Goal: Task Accomplishment & Management: Complete application form

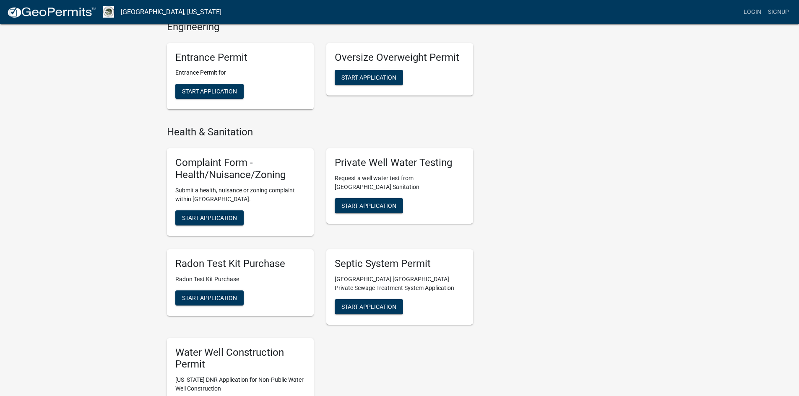
scroll to position [797, 0]
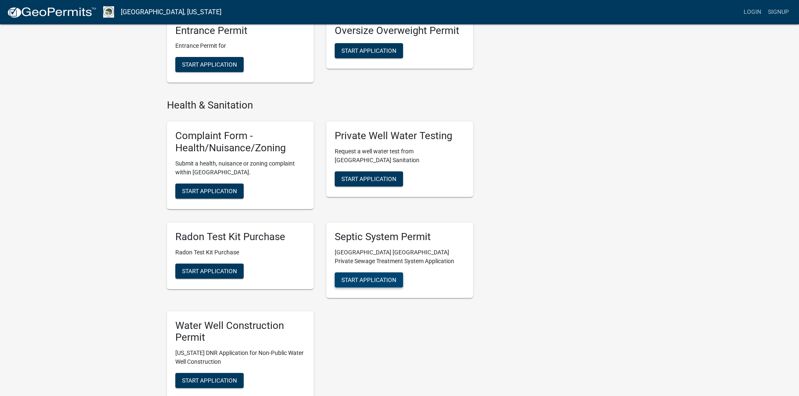
click at [357, 276] on span "Start Application" at bounding box center [368, 279] width 55 height 7
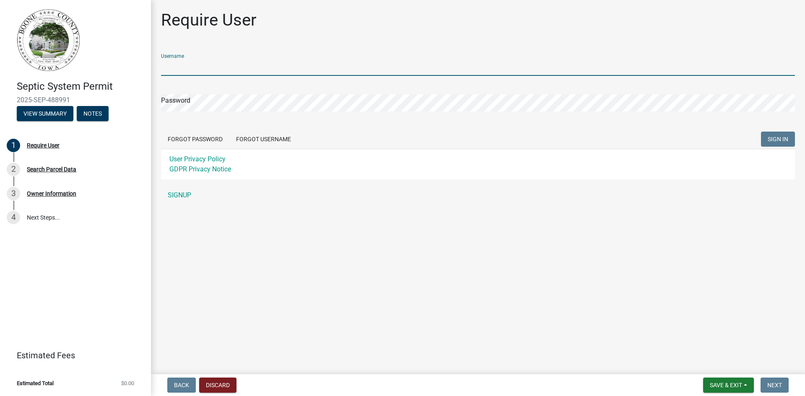
click at [255, 70] on input "Username" at bounding box center [478, 67] width 634 height 17
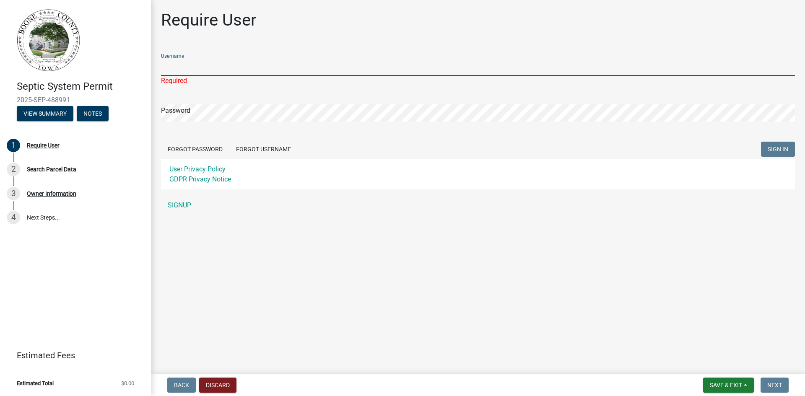
type input "IWWSLLC"
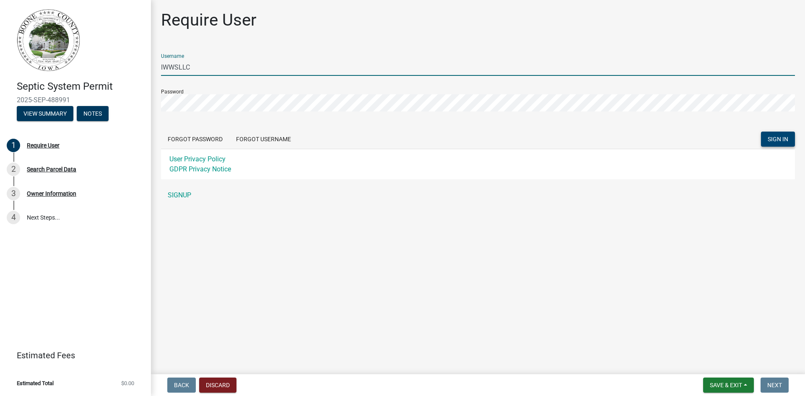
click at [781, 137] on span "SIGN IN" at bounding box center [778, 139] width 21 height 7
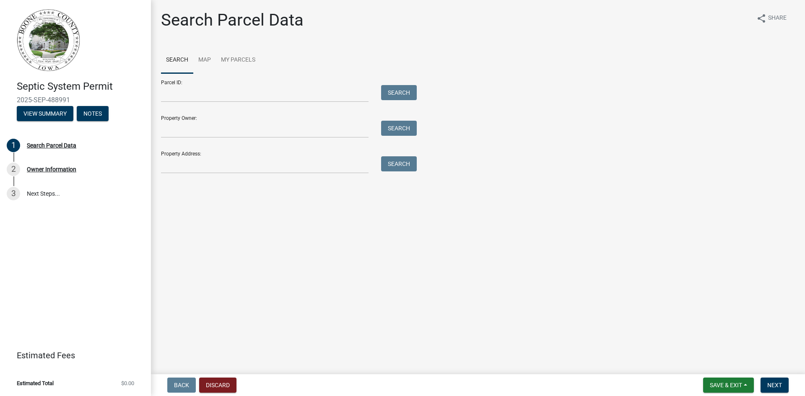
click at [183, 138] on form "Parcel ID: Search Property Owner: Search Property Address: Search" at bounding box center [287, 123] width 252 height 100
click at [179, 130] on input "Property Owner:" at bounding box center [265, 129] width 208 height 17
click at [180, 161] on input "Property Address:" at bounding box center [265, 164] width 208 height 17
type input "[STREET_ADDRESS][US_STATE]"
click at [389, 164] on button "Search" at bounding box center [399, 163] width 36 height 15
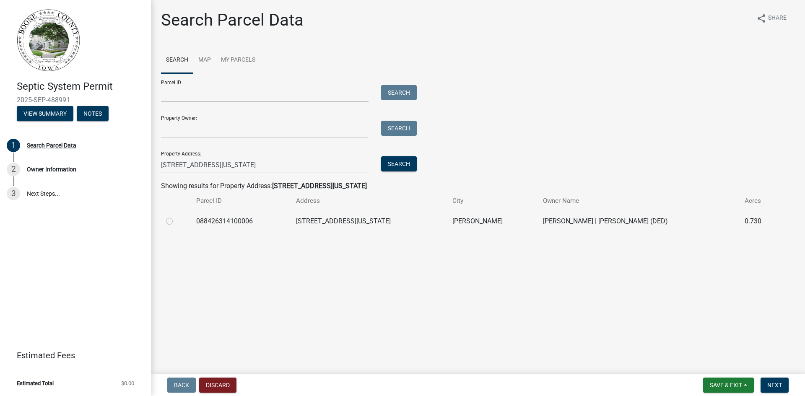
click at [176, 216] on label at bounding box center [176, 216] width 0 height 0
click at [176, 222] on input "radio" at bounding box center [178, 218] width 5 height 5
radio input "true"
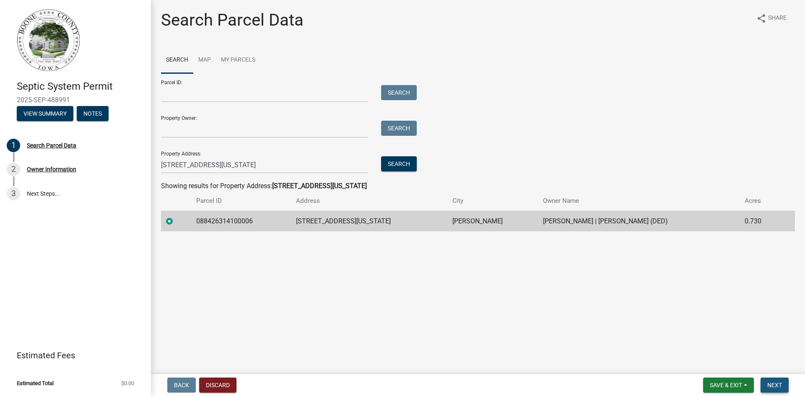
click at [772, 383] on span "Next" at bounding box center [774, 385] width 15 height 7
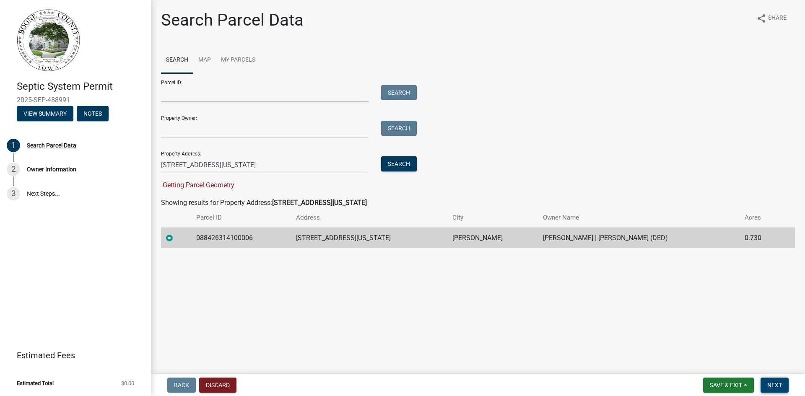
click at [772, 383] on span "Next" at bounding box center [774, 385] width 15 height 7
click at [260, 243] on td "088426314100006" at bounding box center [241, 238] width 100 height 21
click at [779, 385] on span "Next" at bounding box center [774, 385] width 15 height 7
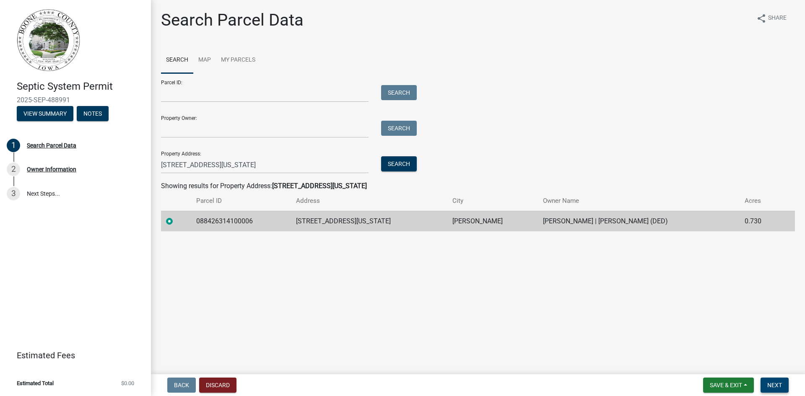
click at [773, 385] on span "Next" at bounding box center [774, 385] width 15 height 7
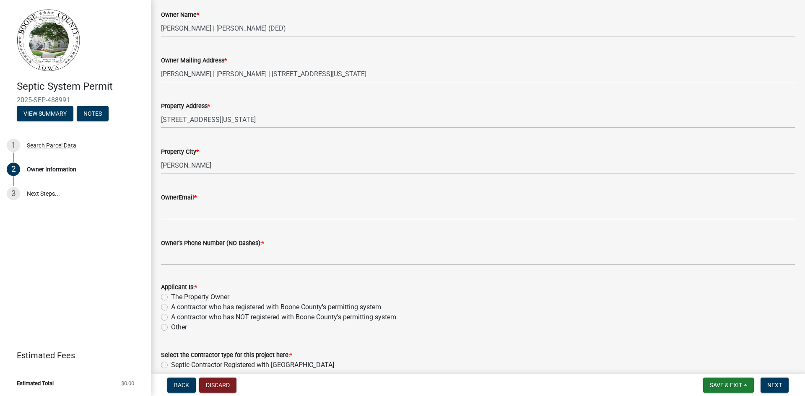
scroll to position [126, 0]
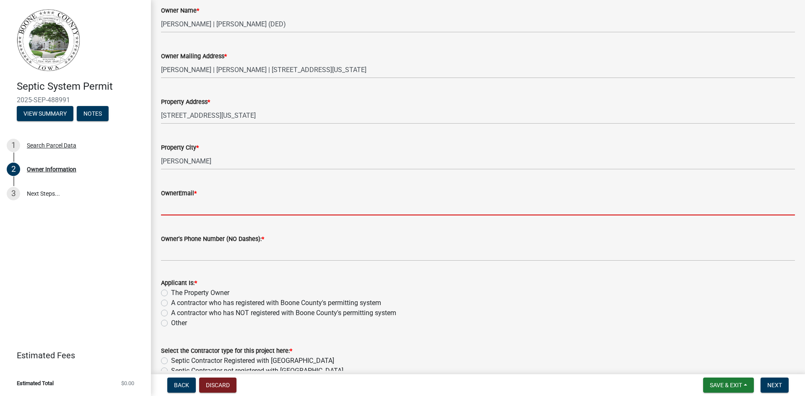
click at [175, 211] on input "OwnerEmail *" at bounding box center [478, 206] width 634 height 17
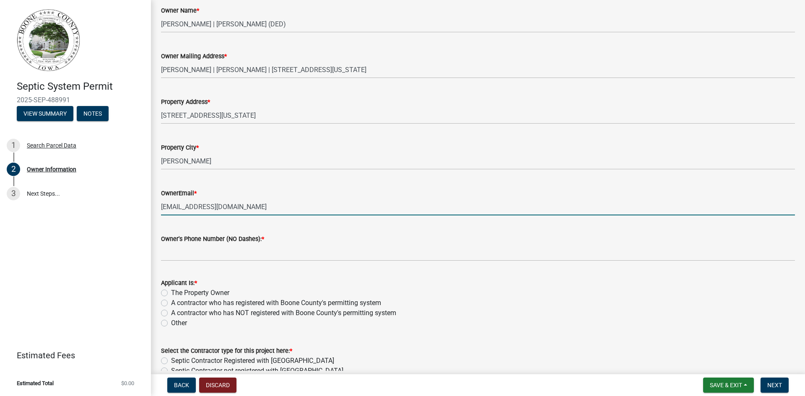
type input "[EMAIL_ADDRESS][DOMAIN_NAME]"
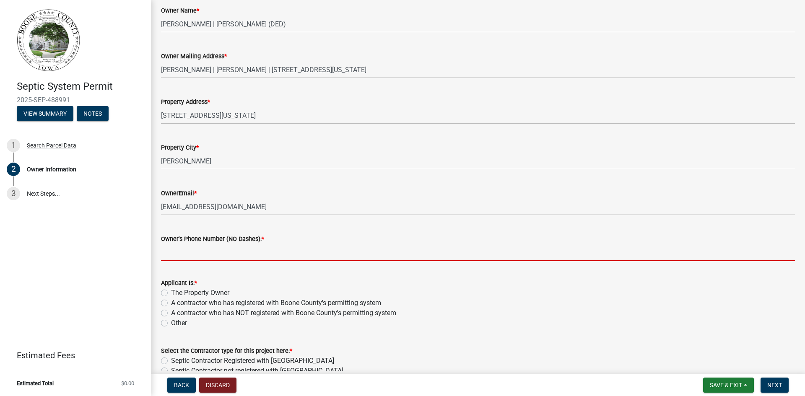
click at [217, 253] on input "Owner's Phone Number (NO Dashes): *" at bounding box center [478, 252] width 634 height 17
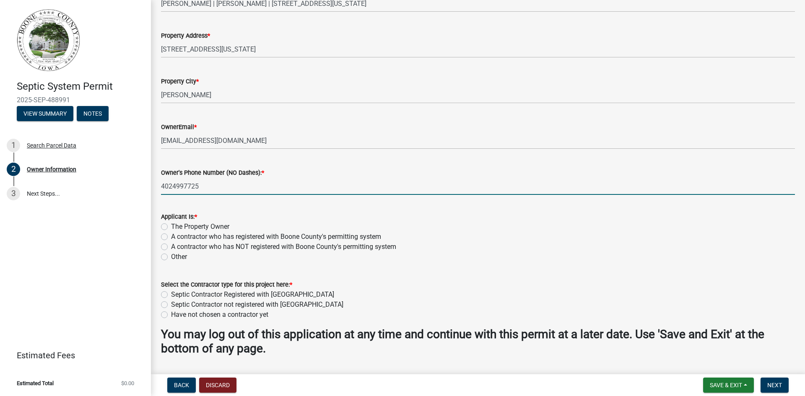
scroll to position [210, 0]
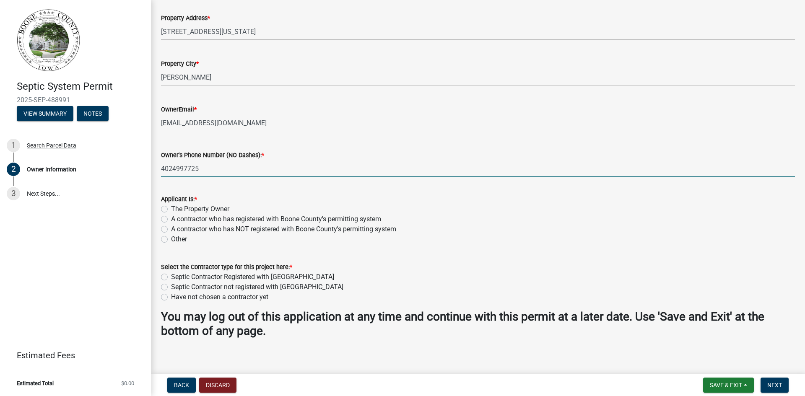
type input "4024997725"
click at [168, 217] on div "A contractor who has registered with Boone County's permitting system" at bounding box center [478, 219] width 634 height 10
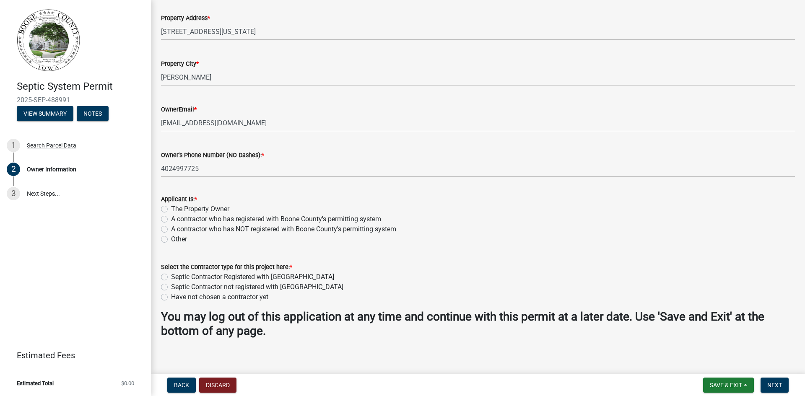
click at [163, 225] on div "A contractor who has NOT registered with Boone County's permitting system" at bounding box center [478, 229] width 634 height 10
click at [171, 222] on label "A contractor who has registered with Boone County's permitting system" at bounding box center [276, 219] width 210 height 10
click at [171, 220] on input "A contractor who has registered with Boone County's permitting system" at bounding box center [173, 216] width 5 height 5
radio input "true"
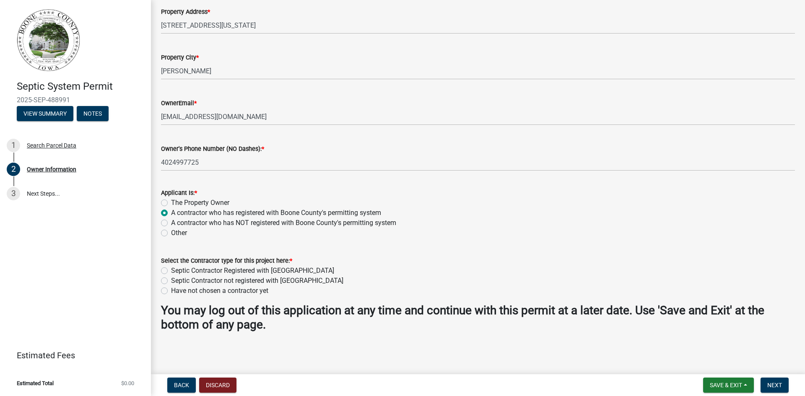
click at [171, 272] on label "Septic Contractor Registered with [GEOGRAPHIC_DATA]" at bounding box center [252, 271] width 163 height 10
click at [171, 271] on input "Septic Contractor Registered with [GEOGRAPHIC_DATA]" at bounding box center [173, 268] width 5 height 5
radio input "true"
click at [773, 387] on span "Next" at bounding box center [774, 385] width 15 height 7
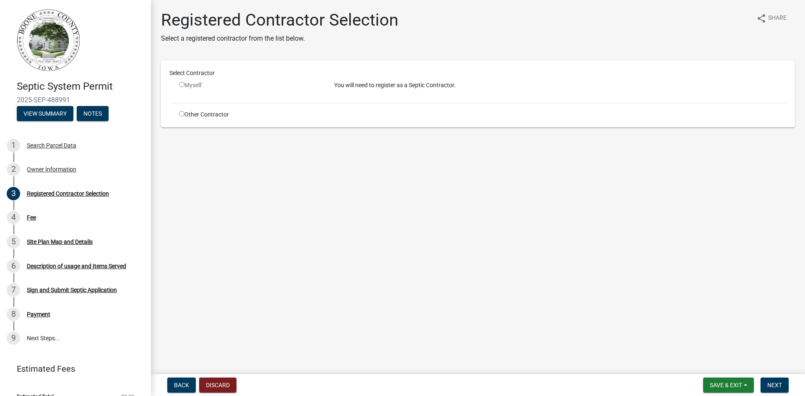
click at [181, 85] on input "radio" at bounding box center [181, 84] width 5 height 5
drag, startPoint x: 509, startPoint y: 205, endPoint x: 496, endPoint y: 201, distance: 13.0
click at [509, 204] on main "Registered Contractor Selection Select a registered contractor from the list be…" at bounding box center [478, 185] width 654 height 371
click at [195, 114] on div "Other Contractor" at bounding box center [250, 114] width 155 height 9
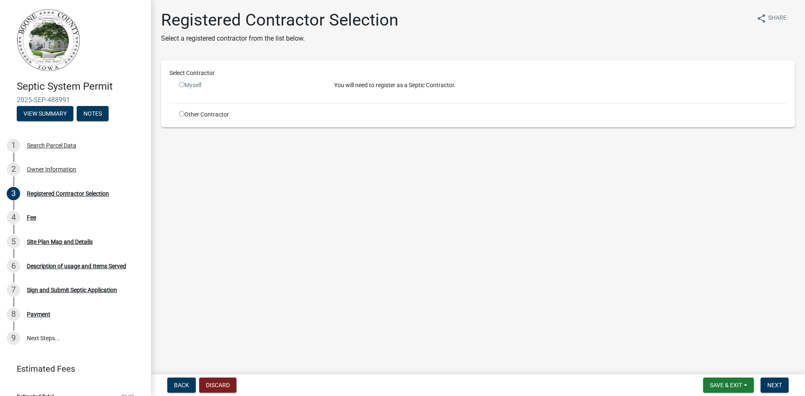
click at [236, 273] on main "Registered Contractor Selection Select a registered contractor from the list be…" at bounding box center [478, 185] width 654 height 371
click at [180, 85] on input "radio" at bounding box center [181, 84] width 5 height 5
click at [182, 85] on input "radio" at bounding box center [181, 84] width 5 height 5
radio input "false"
click at [185, 86] on div "Myself" at bounding box center [250, 85] width 143 height 9
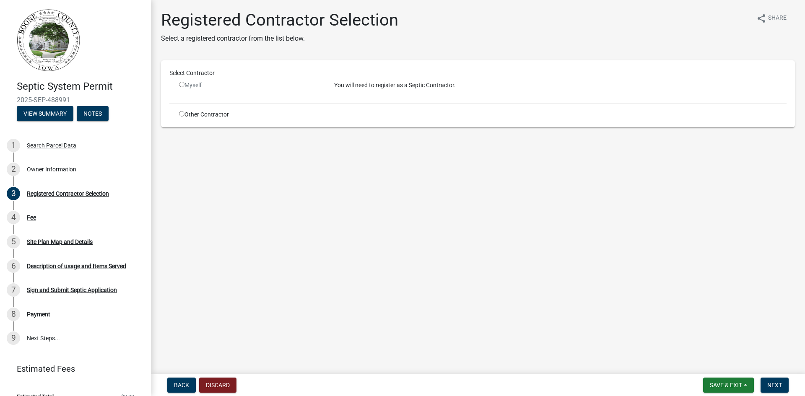
click at [369, 99] on div "Select Contractor Myself You will need to register as a Septic Contractor. Othe…" at bounding box center [477, 94] width 617 height 50
drag, startPoint x: 261, startPoint y: 97, endPoint x: 242, endPoint y: 77, distance: 27.6
click at [261, 96] on div "Select Contractor Myself You will need to register as a Septic Contractor. Othe…" at bounding box center [477, 94] width 617 height 50
click at [195, 50] on div "Registered Contractor Selection Select a registered contractor from the list be…" at bounding box center [279, 30] width 237 height 40
click at [95, 191] on div "Registered Contractor Selection" at bounding box center [68, 194] width 82 height 6
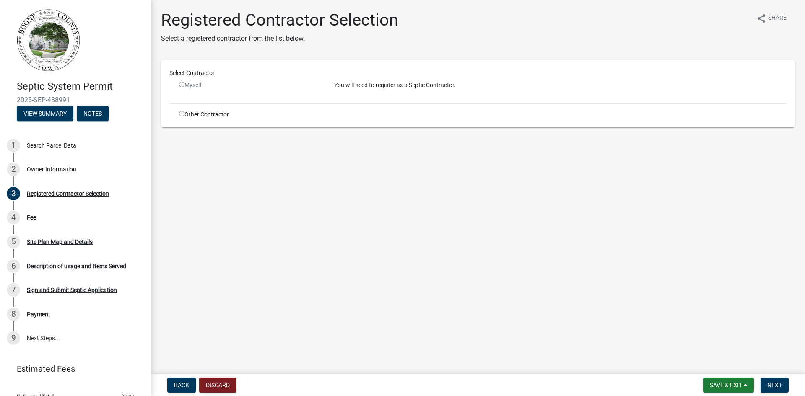
click at [308, 211] on main "Registered Contractor Selection Select a registered contractor from the list be…" at bounding box center [478, 185] width 654 height 371
click at [421, 87] on p "You will need to register as a Septic Contractor." at bounding box center [560, 85] width 453 height 9
click at [241, 76] on div "Select Contractor" at bounding box center [478, 73] width 630 height 9
click at [199, 119] on div "Select Contractor Myself You will need to register as a Septic Contractor. Othe…" at bounding box center [478, 93] width 634 height 67
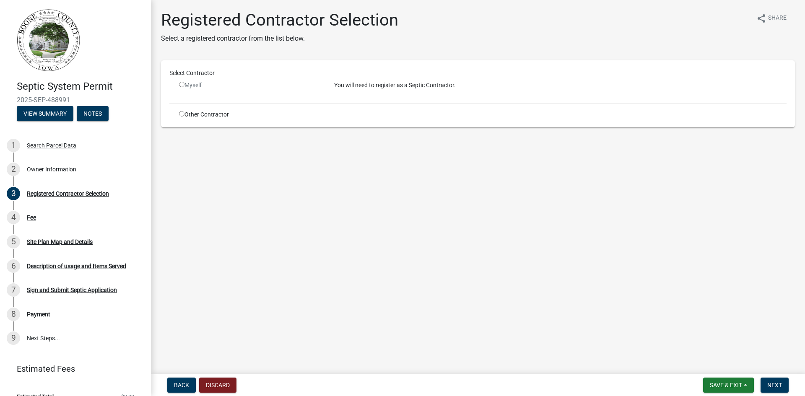
click at [179, 114] on input "radio" at bounding box center [181, 113] width 5 height 5
radio input "true"
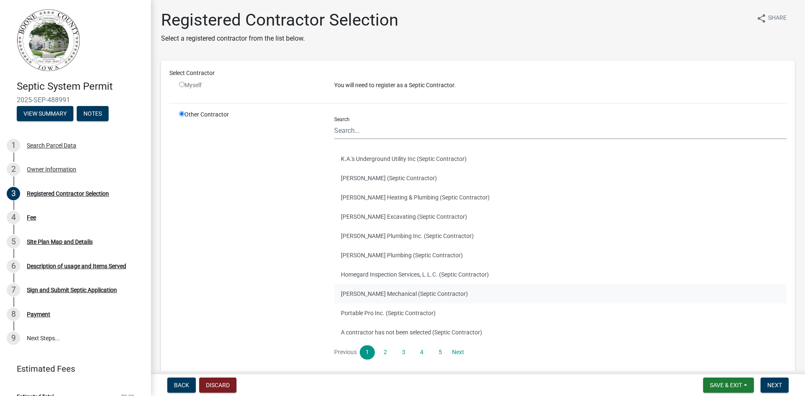
click at [386, 293] on button "[PERSON_NAME] Mechanical (Septic Contractor)" at bounding box center [560, 293] width 453 height 19
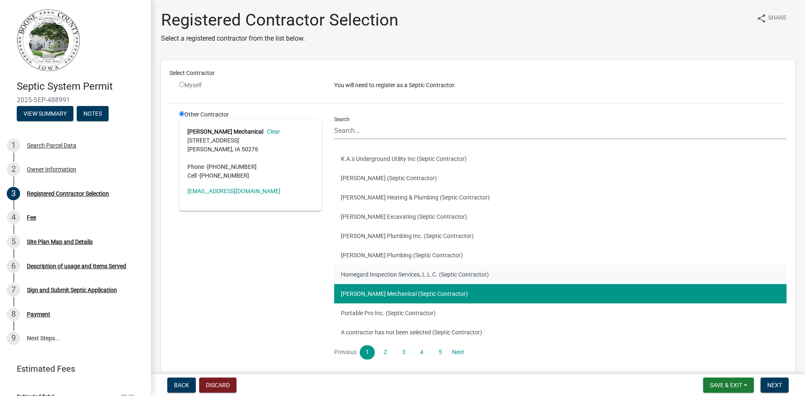
scroll to position [42, 0]
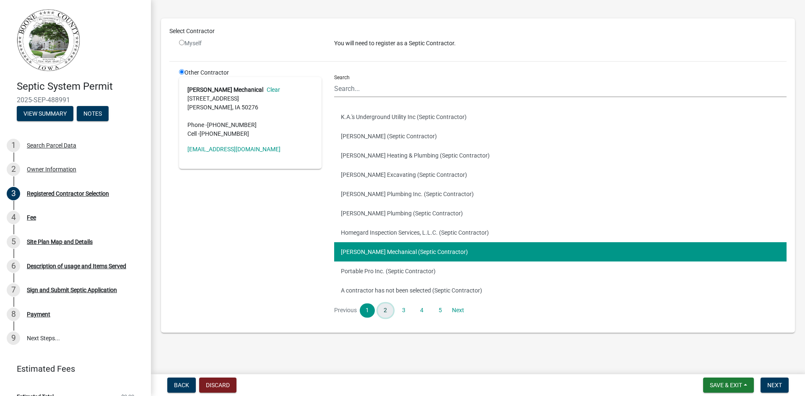
click at [384, 312] on link "2" at bounding box center [385, 311] width 15 height 14
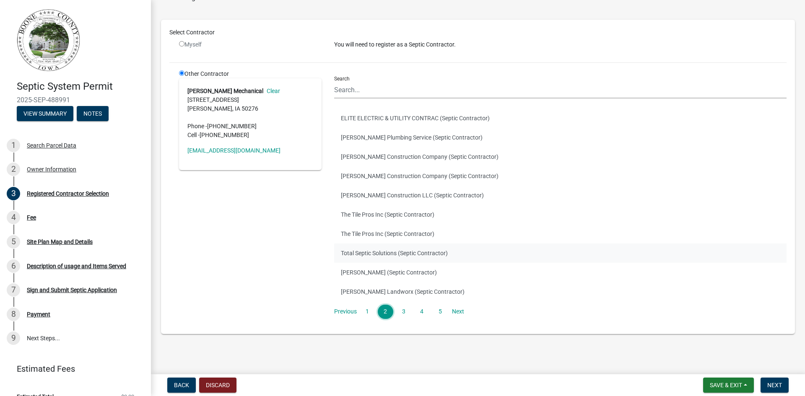
scroll to position [43, 0]
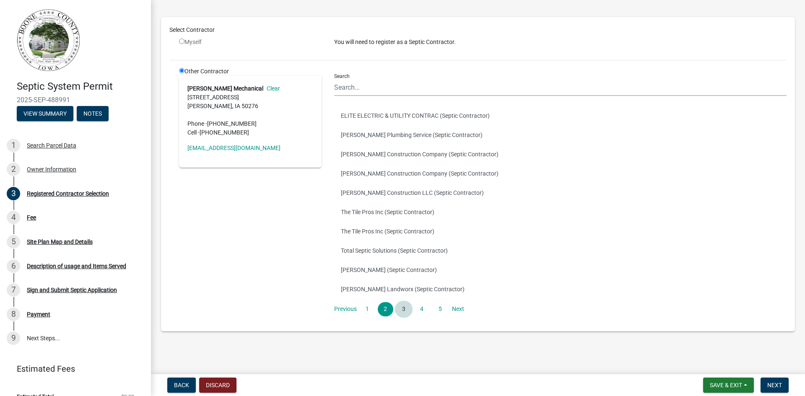
click at [406, 306] on link "3" at bounding box center [403, 309] width 15 height 14
click at [417, 311] on link "4" at bounding box center [421, 309] width 15 height 14
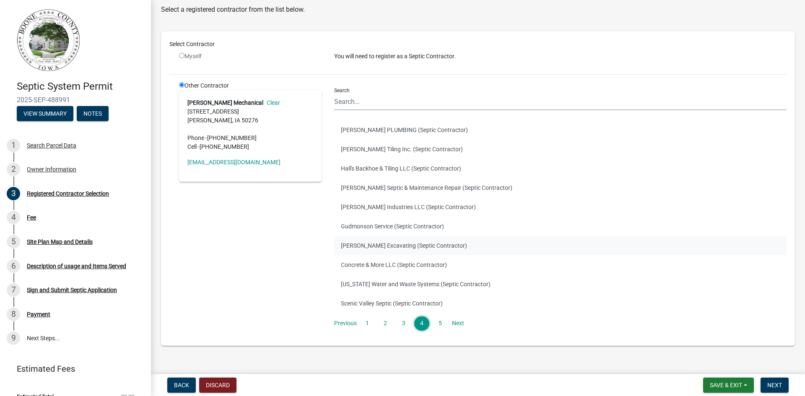
scroll to position [42, 0]
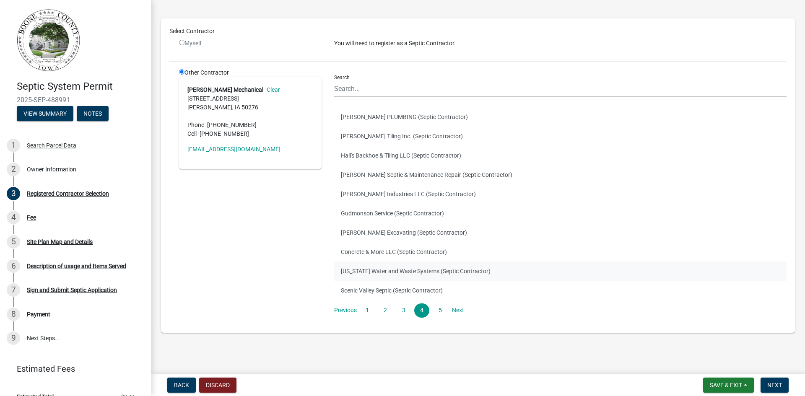
click at [400, 270] on button "[US_STATE] Water and Waste Systems (Septic Contractor)" at bounding box center [560, 271] width 453 height 19
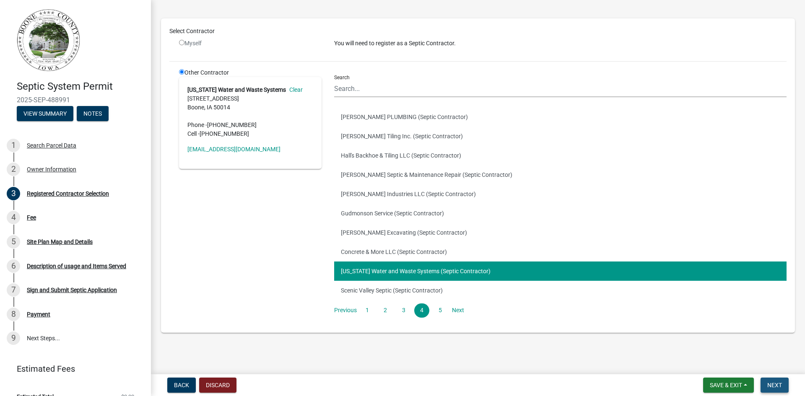
click at [773, 387] on span "Next" at bounding box center [774, 385] width 15 height 7
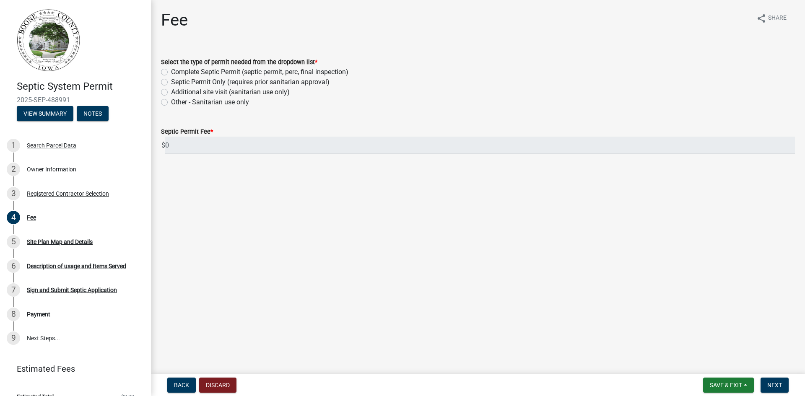
click at [171, 75] on label "Complete Septic Permit (septic permit, perc, final inspection)" at bounding box center [259, 72] width 177 height 10
click at [171, 73] on input "Complete Septic Permit (septic permit, perc, final inspection)" at bounding box center [173, 69] width 5 height 5
radio input "true"
click at [778, 383] on span "Next" at bounding box center [774, 385] width 15 height 7
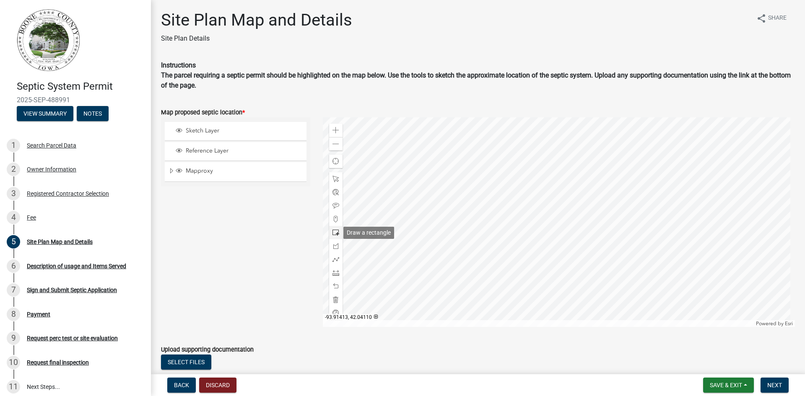
click at [333, 230] on span at bounding box center [336, 232] width 7 height 7
click at [595, 257] on div at bounding box center [559, 222] width 473 height 210
click at [624, 349] on div "Upload supporting documentation" at bounding box center [478, 350] width 634 height 10
click at [782, 378] on button "Next" at bounding box center [775, 385] width 28 height 15
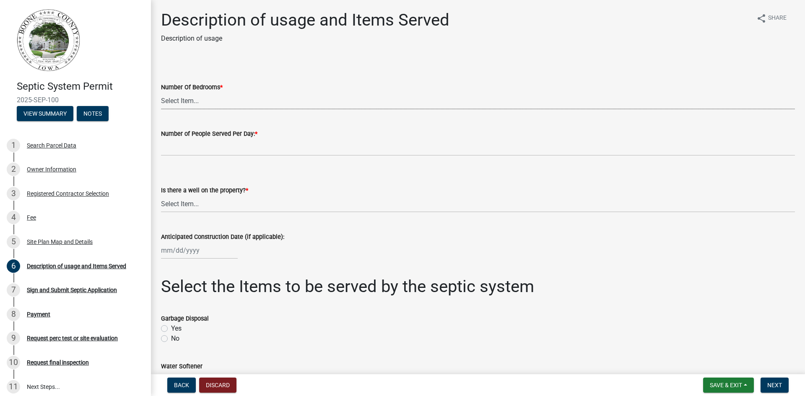
click at [203, 99] on select "Select Item... 0 1 2 3 4 5 6 7 8 9 10" at bounding box center [478, 100] width 634 height 17
click at [161, 92] on select "Select Item... 0 1 2 3 4 5 6 7 8 9 10" at bounding box center [478, 100] width 634 height 17
select select "54c2e4fb-70f3-494b-87f9-46c8c0e6c4f4"
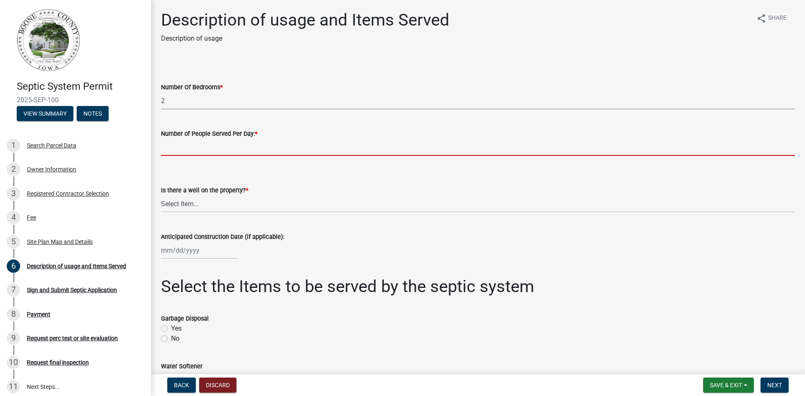
click at [166, 151] on input "text" at bounding box center [478, 147] width 634 height 17
type input "2"
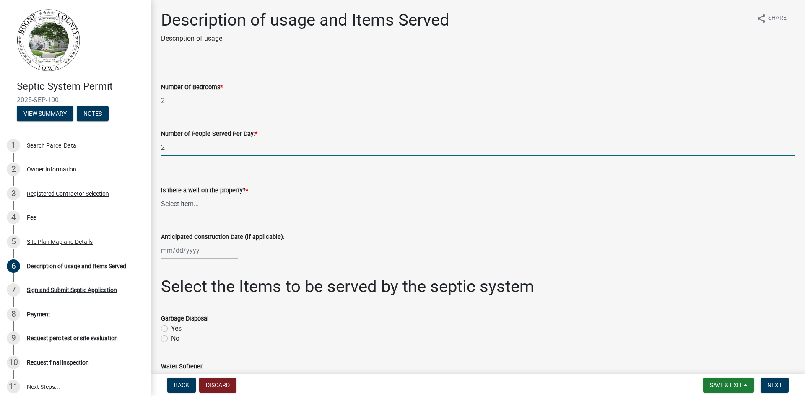
click at [198, 204] on select "Select Item... Yes No" at bounding box center [478, 203] width 634 height 17
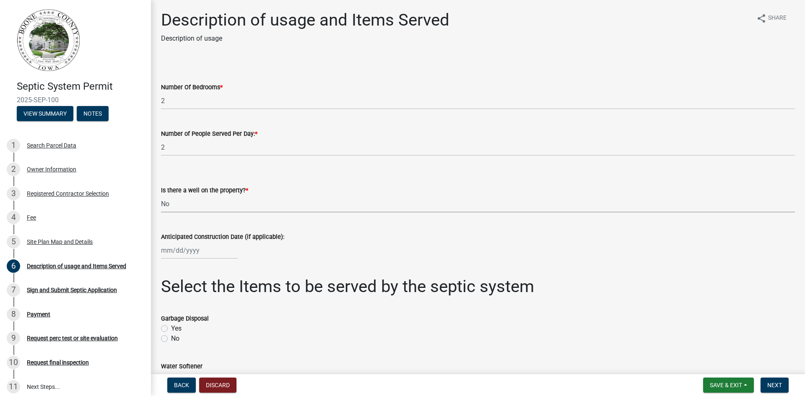
click at [161, 195] on select "Select Item... Yes No" at bounding box center [478, 203] width 634 height 17
select select "d1f81dfd-708c-491f-882e-316c6693023f"
click at [161, 250] on div "Anticipated Construction Date (if applicable):" at bounding box center [478, 239] width 647 height 39
click at [173, 249] on div at bounding box center [199, 250] width 77 height 17
select select "10"
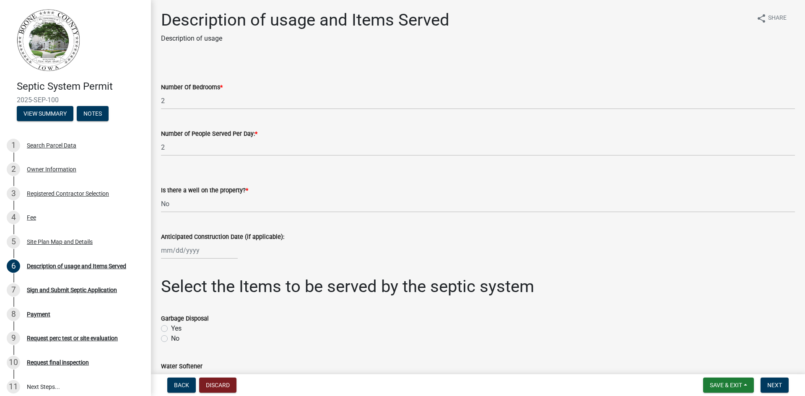
select select "2025"
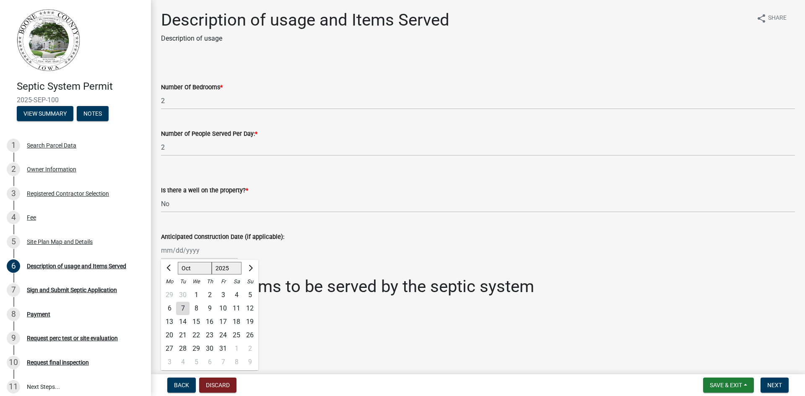
click at [238, 349] on div "1" at bounding box center [236, 348] width 13 height 13
type input "[DATE]"
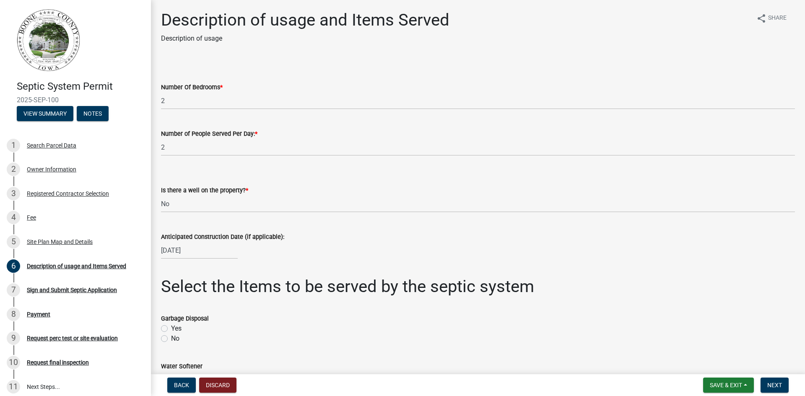
scroll to position [42, 0]
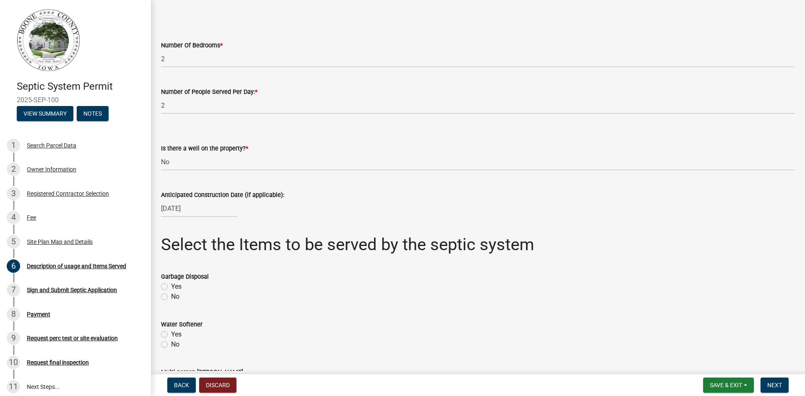
click at [171, 296] on label "No" at bounding box center [175, 297] width 8 height 10
click at [171, 296] on input "No" at bounding box center [173, 294] width 5 height 5
radio input "true"
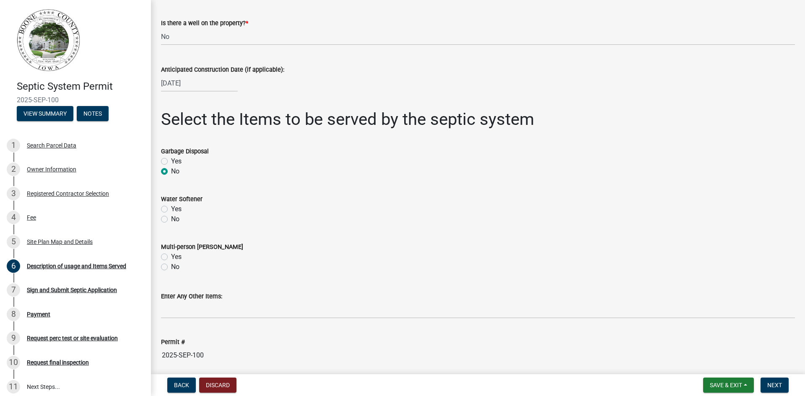
scroll to position [168, 0]
click at [171, 218] on label "No" at bounding box center [175, 219] width 8 height 10
click at [171, 218] on input "No" at bounding box center [173, 216] width 5 height 5
radio input "true"
click at [171, 268] on label "No" at bounding box center [175, 267] width 8 height 10
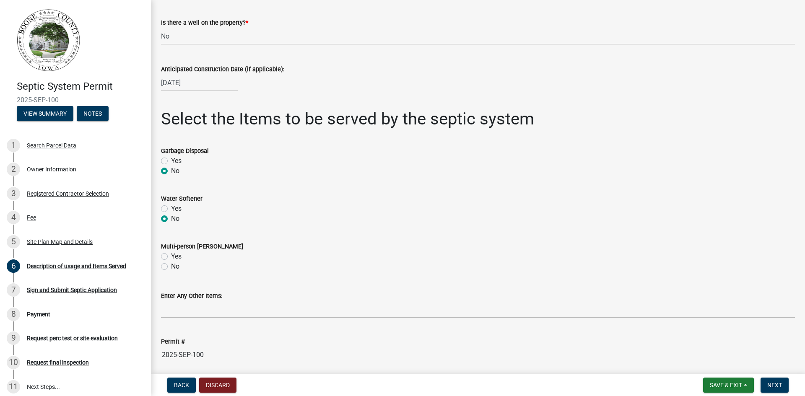
click at [171, 267] on input "No" at bounding box center [173, 264] width 5 height 5
radio input "true"
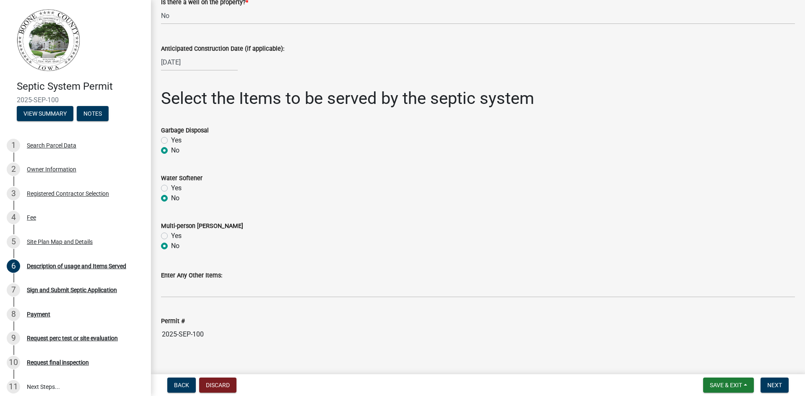
scroll to position [200, 0]
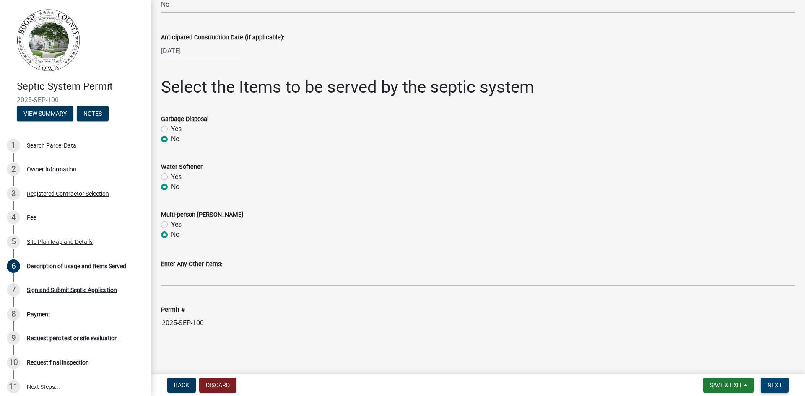
click at [771, 381] on button "Next" at bounding box center [775, 385] width 28 height 15
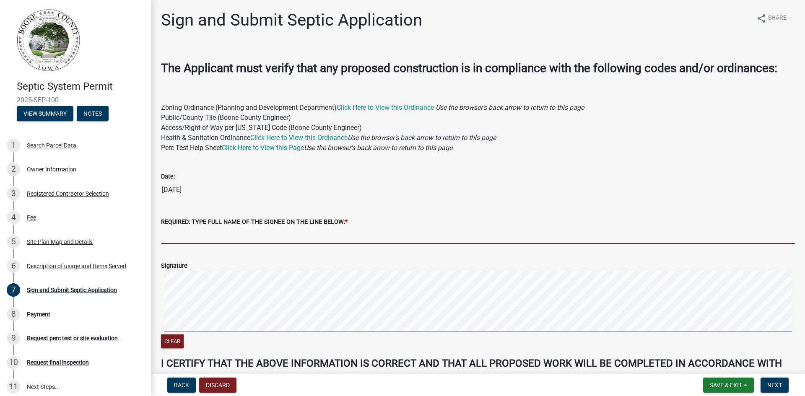
click at [180, 234] on input "REQUIRED: TYPE FULL NAME OF THE SIGNEE ON THE LINE BELOW: *" at bounding box center [478, 235] width 634 height 17
type input "[PERSON_NAME]"
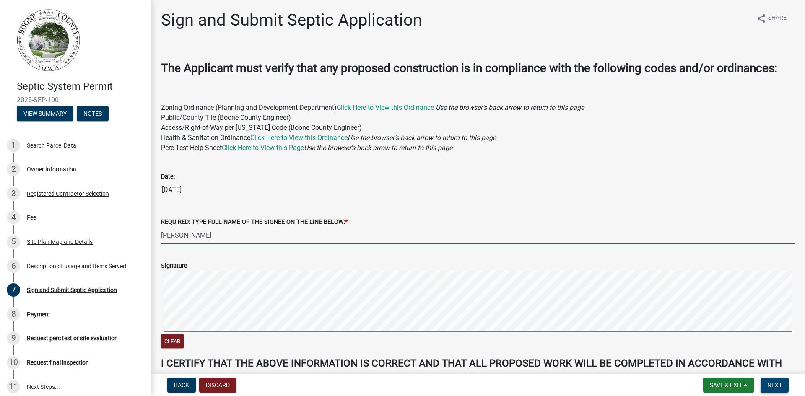
click at [771, 384] on span "Next" at bounding box center [774, 385] width 15 height 7
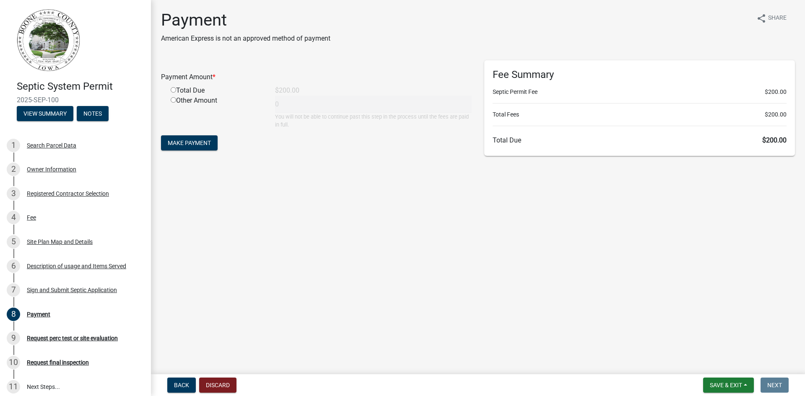
click at [172, 89] on input "radio" at bounding box center [173, 89] width 5 height 5
radio input "true"
type input "200"
click at [192, 144] on span "Make Payment" at bounding box center [189, 143] width 43 height 7
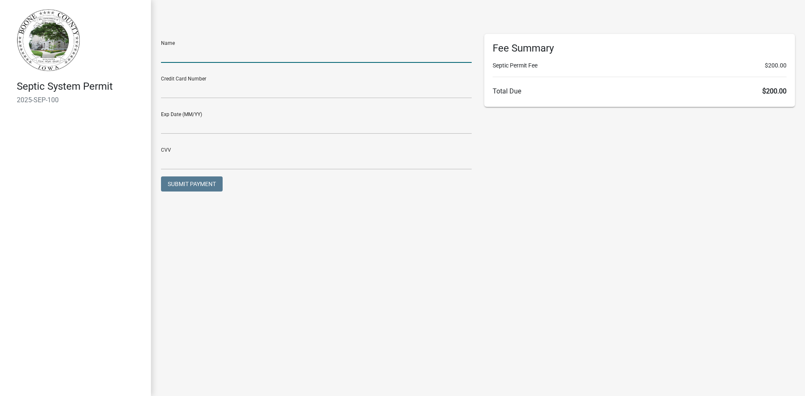
click at [192, 50] on input "text" at bounding box center [316, 54] width 311 height 17
type input "[PERSON_NAME]"
click at [211, 87] on input "text" at bounding box center [316, 89] width 311 height 17
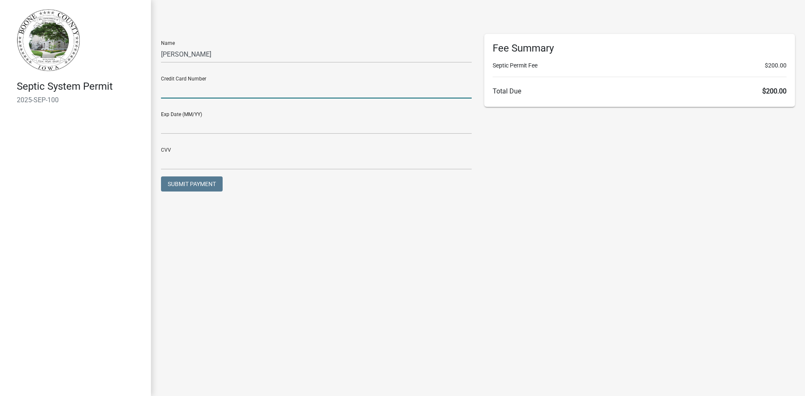
type input "4098634004001724"
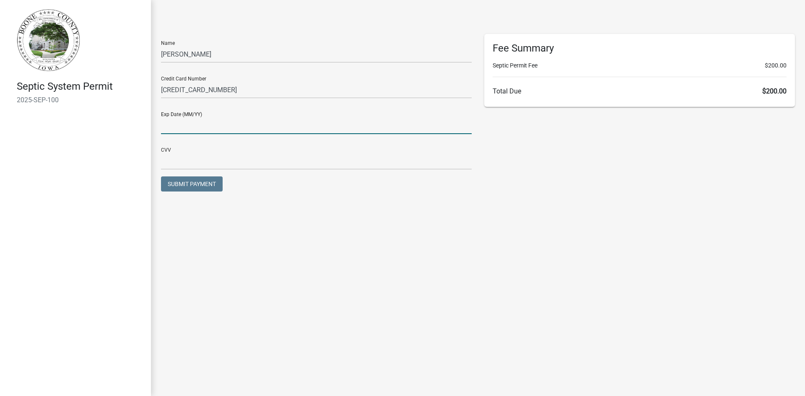
type input "10/27"
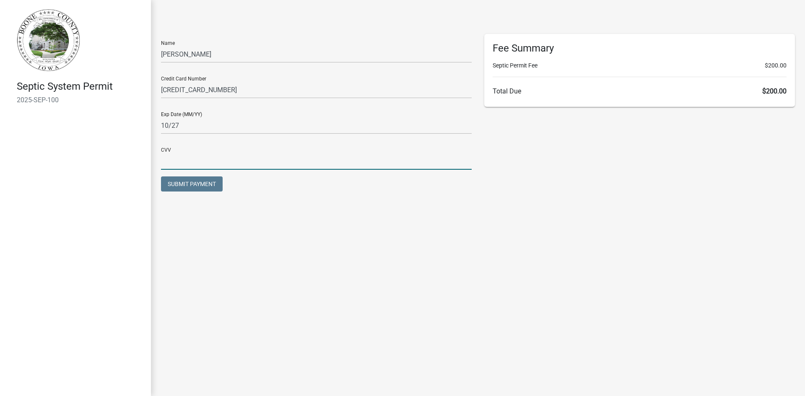
type input "271"
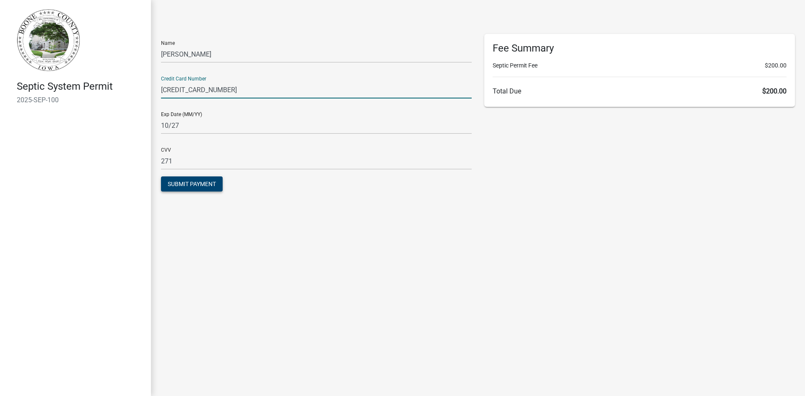
click at [188, 184] on span "Submit Payment" at bounding box center [192, 184] width 48 height 7
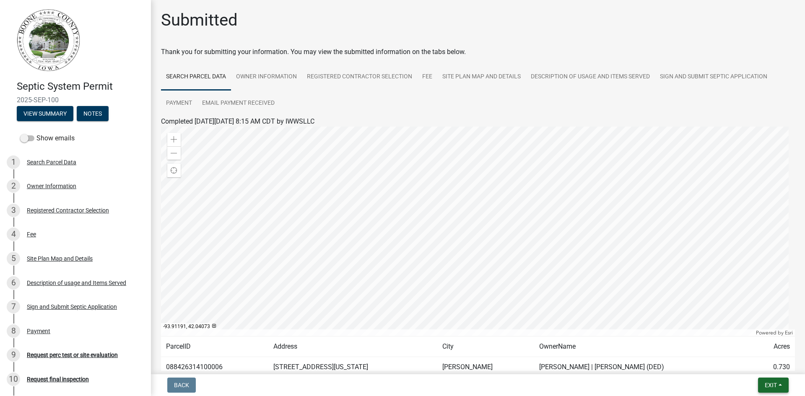
click at [770, 382] on span "Exit" at bounding box center [771, 385] width 12 height 7
